Goal: Task Accomplishment & Management: Manage account settings

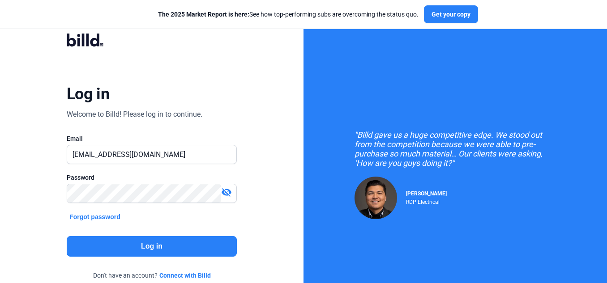
click at [164, 241] on button "Log in" at bounding box center [152, 246] width 170 height 21
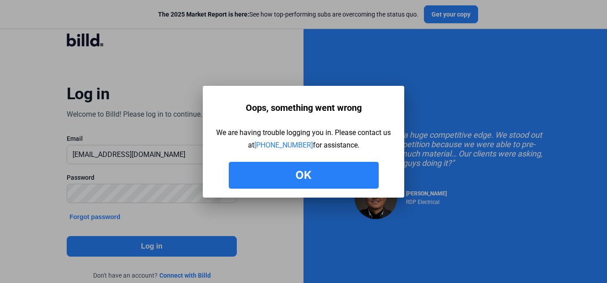
click at [329, 172] on button "Ok" at bounding box center [304, 175] width 150 height 27
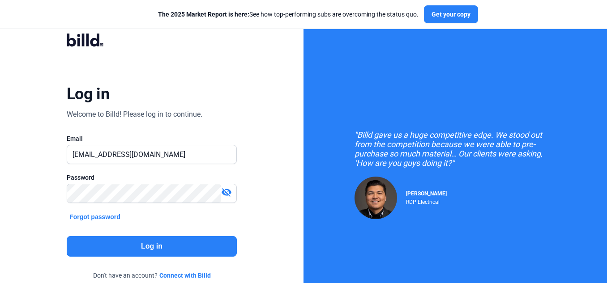
click at [196, 247] on button "Log in" at bounding box center [152, 246] width 170 height 21
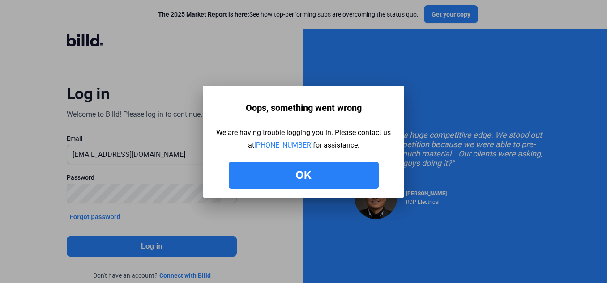
drag, startPoint x: 308, startPoint y: 179, endPoint x: 309, endPoint y: 98, distance: 81.4
click at [308, 179] on button "Ok" at bounding box center [304, 175] width 150 height 27
